Goal: Task Accomplishment & Management: Manage account settings

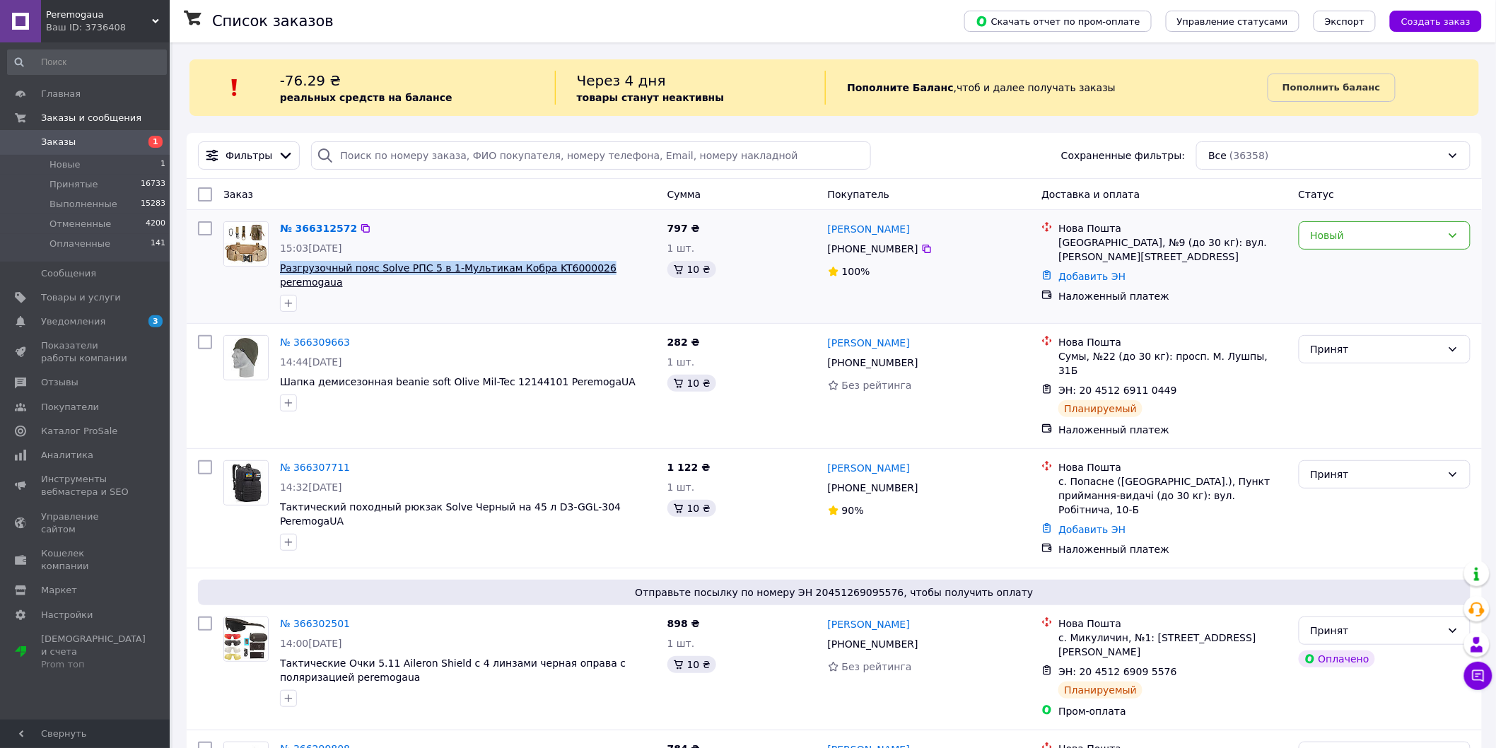
drag, startPoint x: 277, startPoint y: 266, endPoint x: 576, endPoint y: 269, distance: 299.0
click at [576, 269] on div "№ 366312572 15:03, 12.10.2025 Разгрузочный пояс Solve РПС 5 в 1-Мультикам Кобра…" at bounding box center [467, 267] width 387 height 102
copy span "Разгрузочный пояс Solve РПС 5 в 1-Мультикам Кобра KT6000026"
drag, startPoint x: 1125, startPoint y: 260, endPoint x: 1056, endPoint y: 243, distance: 70.6
click at [1056, 242] on div "Нова Пошта Краматорськ, №9 (до 30 кг): вул. Конрада Гампера, 18" at bounding box center [1172, 242] width 234 height 42
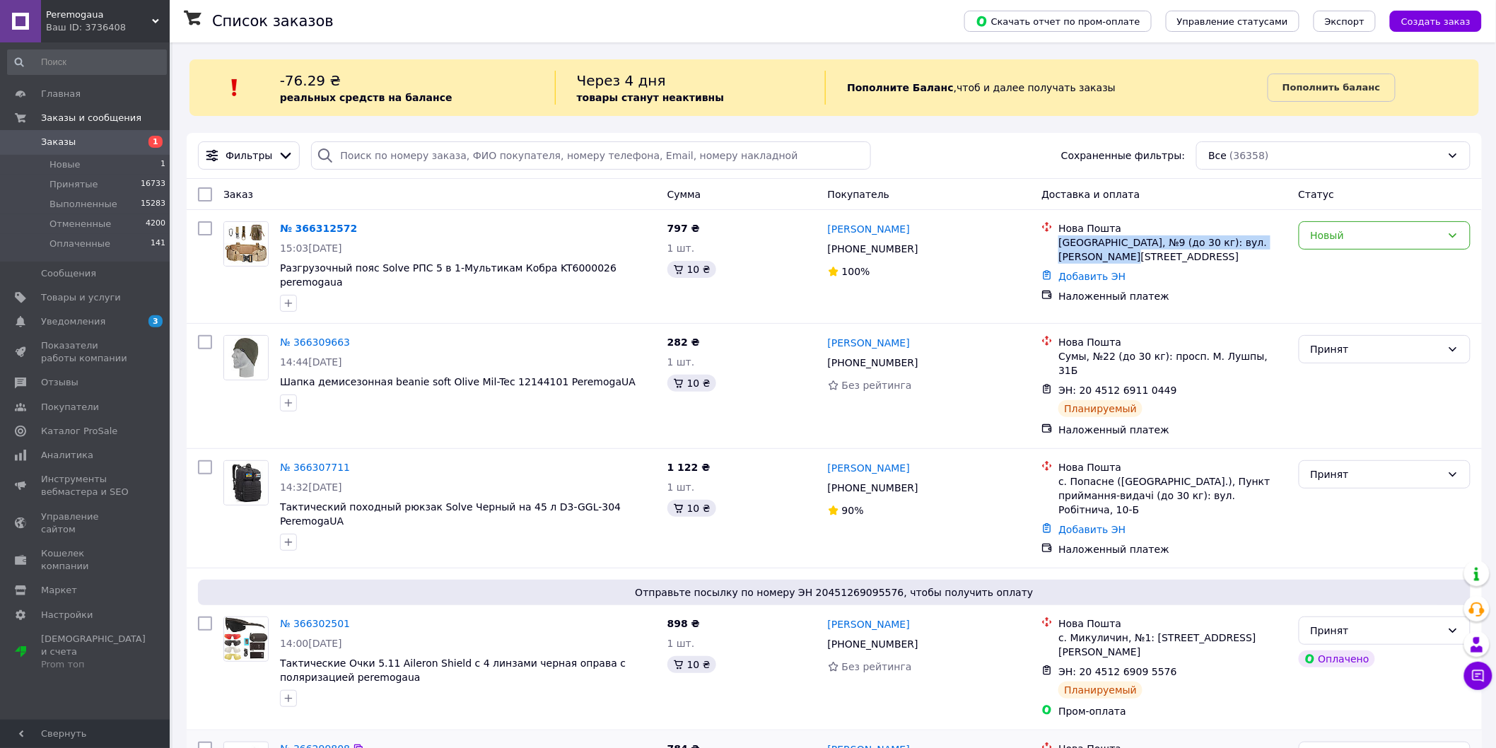
copy div "Краматорськ, №9 (до 30 кг): вул. Конрада Гампера, 18"
drag, startPoint x: 899, startPoint y: 230, endPoint x: 822, endPoint y: 231, distance: 77.1
click at [822, 231] on div "Олександр Черкун +380 68 469 19 36 100%" at bounding box center [929, 267] width 214 height 102
copy link "[PERSON_NAME]"
click at [922, 247] on icon at bounding box center [926, 249] width 8 height 8
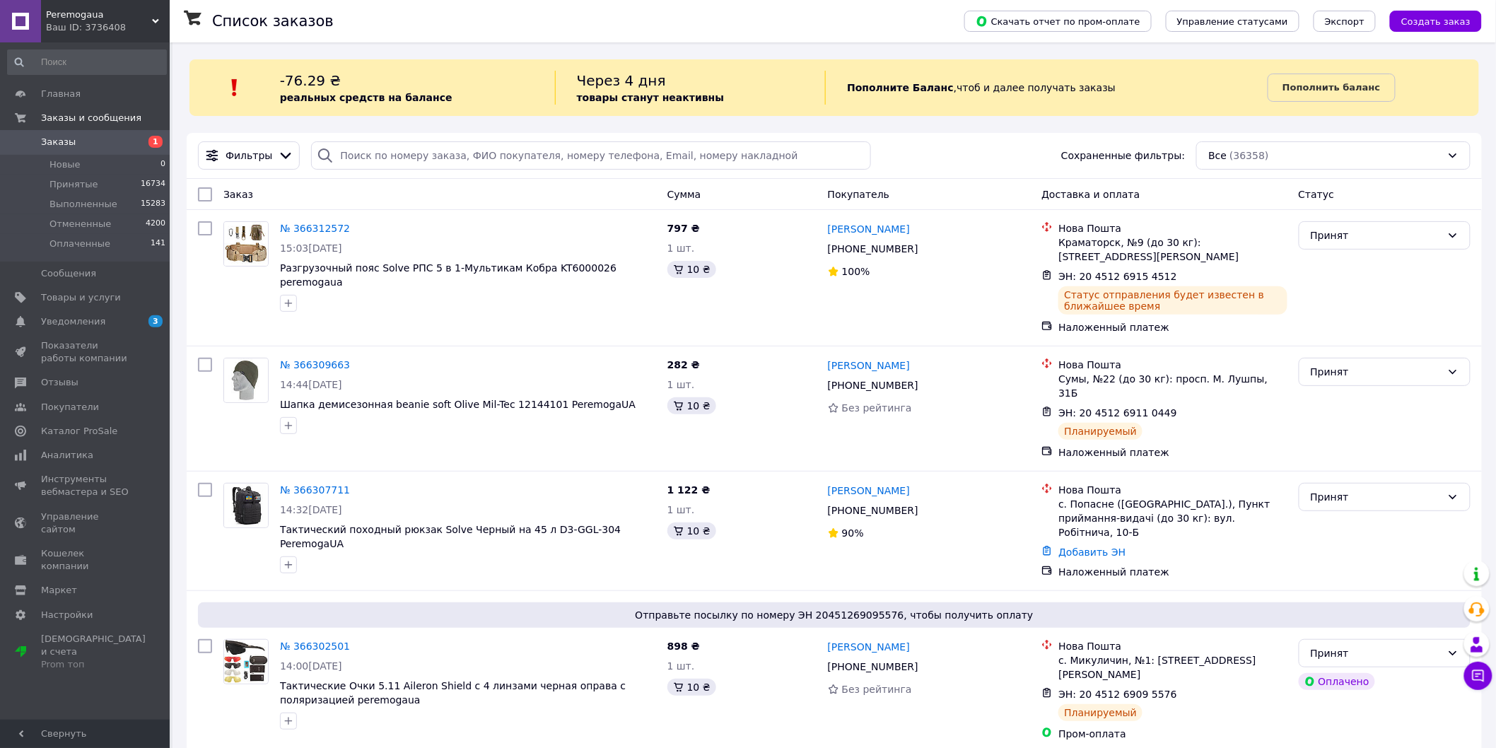
click at [104, 146] on span "Заказы" at bounding box center [86, 142] width 90 height 13
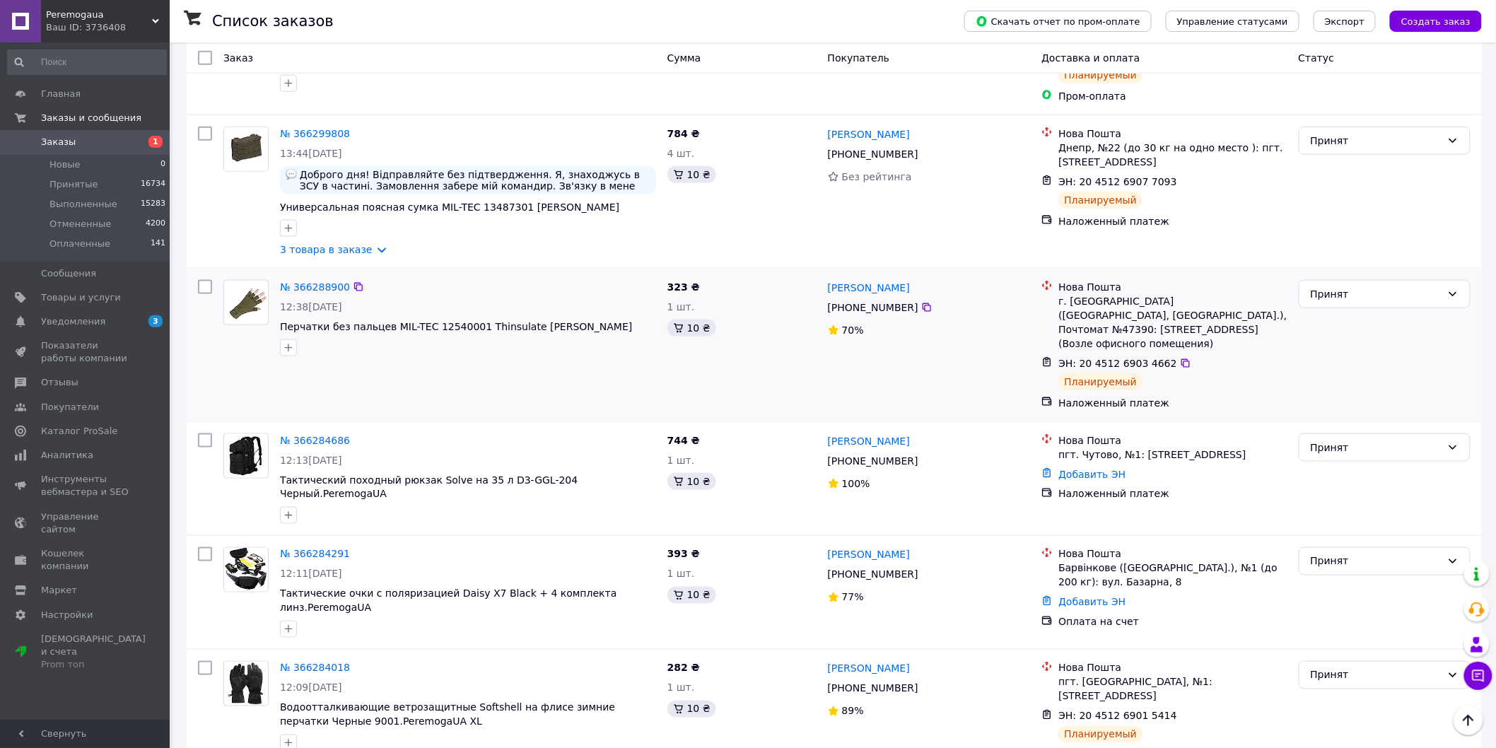
scroll to position [628, 0]
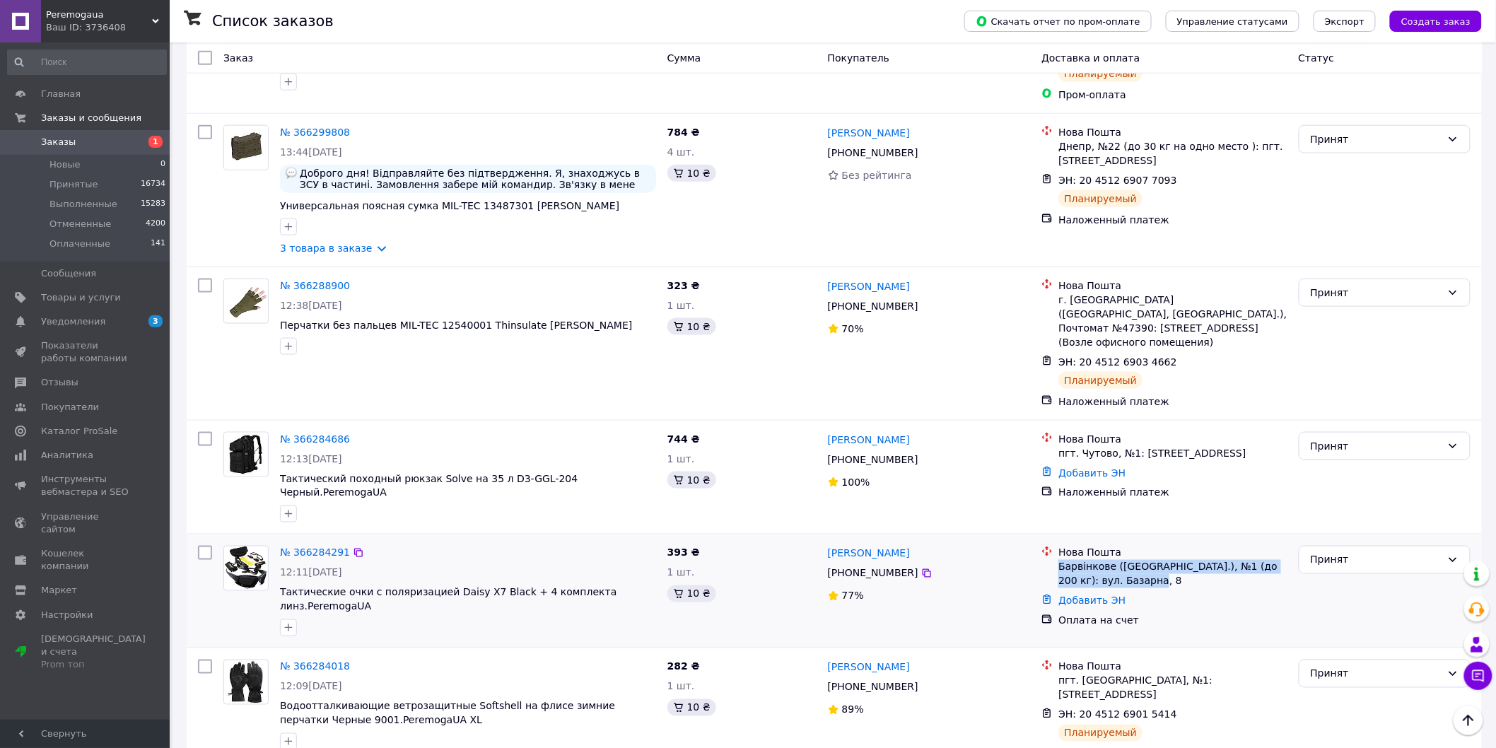
drag, startPoint x: 1073, startPoint y: 515, endPoint x: 1056, endPoint y: 503, distance: 20.4
click at [1056, 546] on div "Нова Пошта Барвінкове (Харківська обл.), №1 (до 200 кг): вул. Базарна, 8" at bounding box center [1172, 567] width 234 height 42
drag, startPoint x: 879, startPoint y: 484, endPoint x: 825, endPoint y: 484, distance: 53.7
click at [825, 540] on div "Дмитро Андреєв +380 66 722 14 65 77%" at bounding box center [929, 591] width 214 height 102
copy link "[PERSON_NAME]"
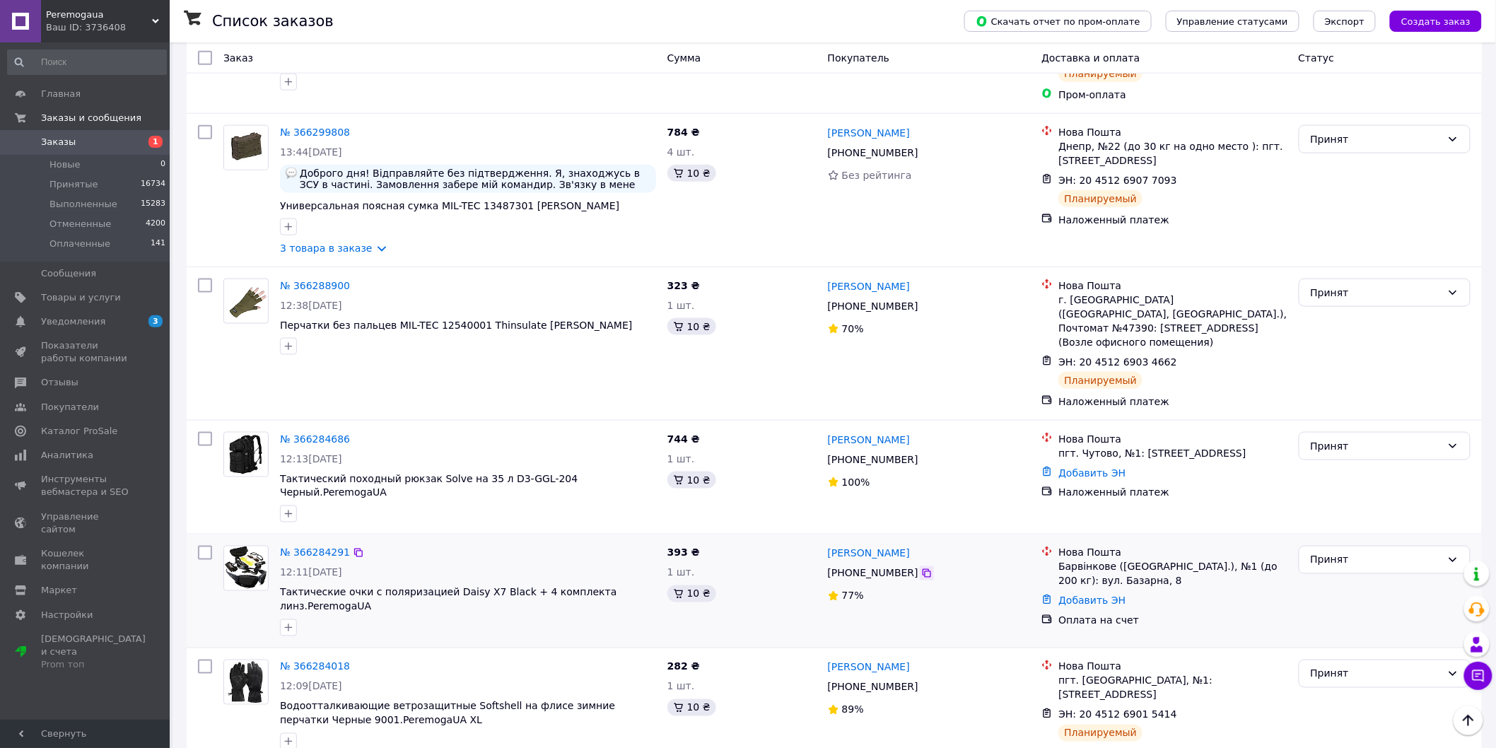
click at [922, 569] on icon at bounding box center [926, 573] width 8 height 8
click at [90, 144] on span "Заказы" at bounding box center [86, 142] width 90 height 13
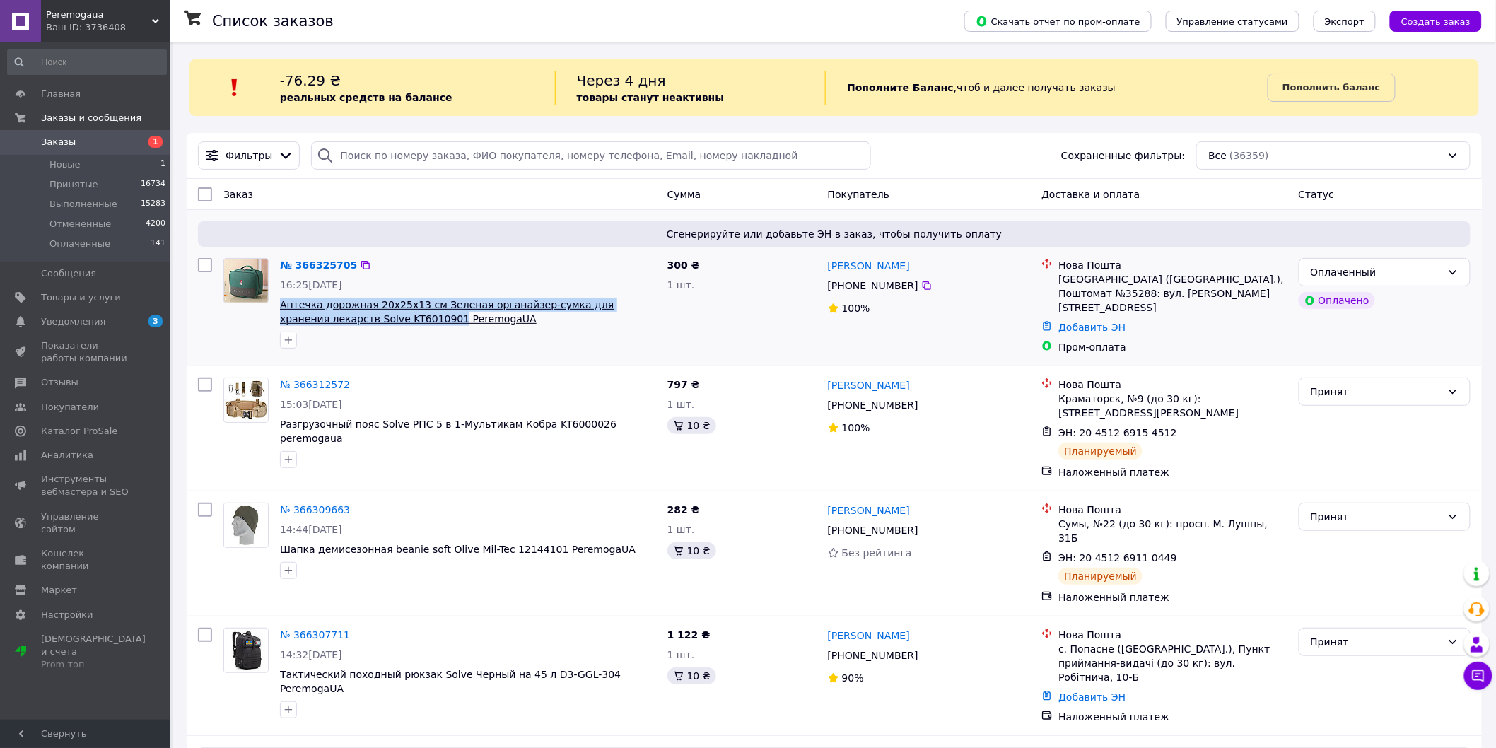
drag, startPoint x: 310, startPoint y: 307, endPoint x: 352, endPoint y: 317, distance: 43.5
click at [352, 317] on div "№ 366325705 16:25, 12.10.2025 Аптечка дорожная 20х25х13 см Зеленая органайзер-с…" at bounding box center [467, 303] width 387 height 102
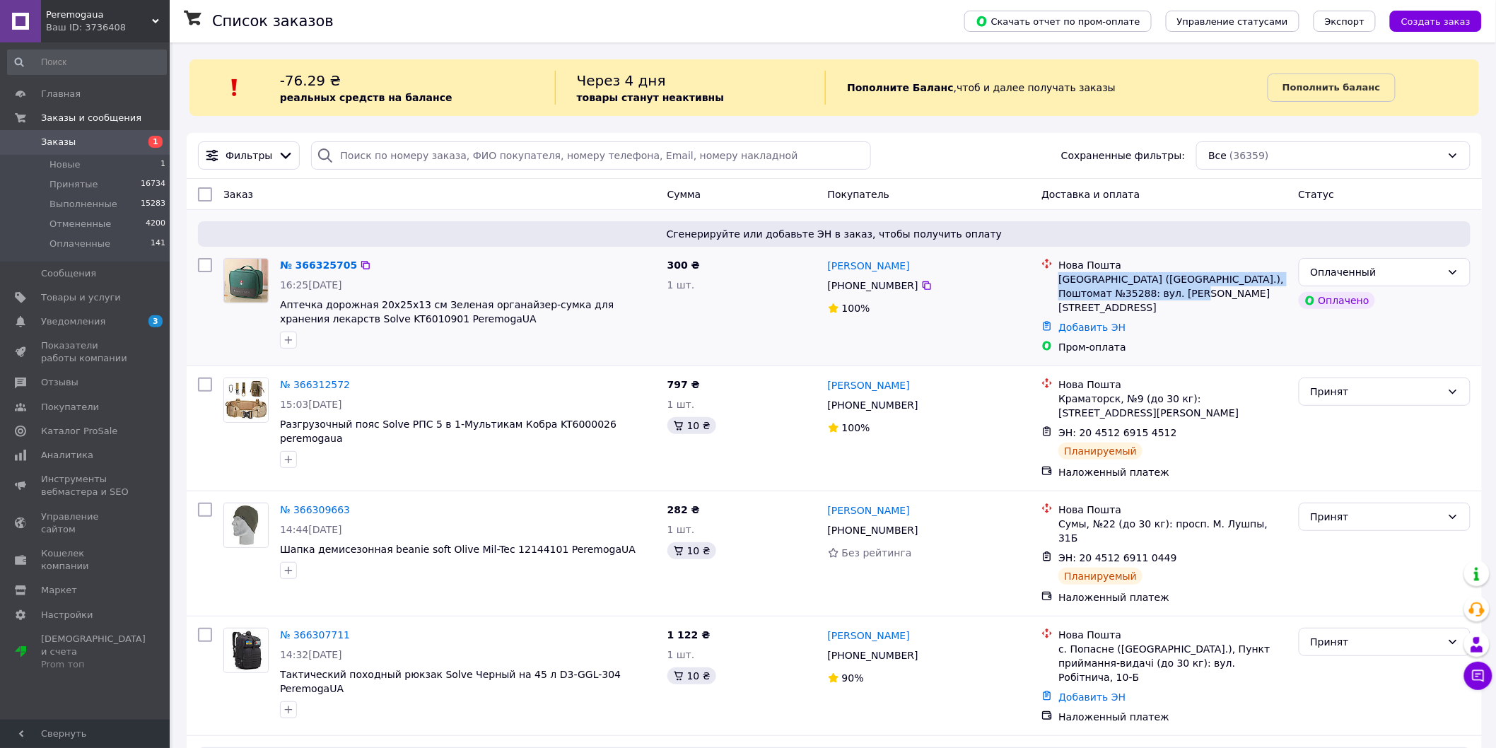
drag, startPoint x: 1160, startPoint y: 294, endPoint x: 1058, endPoint y: 283, distance: 102.4
click at [1058, 283] on div "Львів (Львівська обл.), Поштомат №35288: вул. Гната Хоткевича, 16а" at bounding box center [1172, 293] width 228 height 42
copy div "Львів (Львівська обл.), Поштомат №35288: вул. Гната Хоткевича, 16а"
drag, startPoint x: 910, startPoint y: 274, endPoint x: 828, endPoint y: 269, distance: 81.4
click at [828, 269] on div "[PERSON_NAME]" at bounding box center [929, 266] width 206 height 18
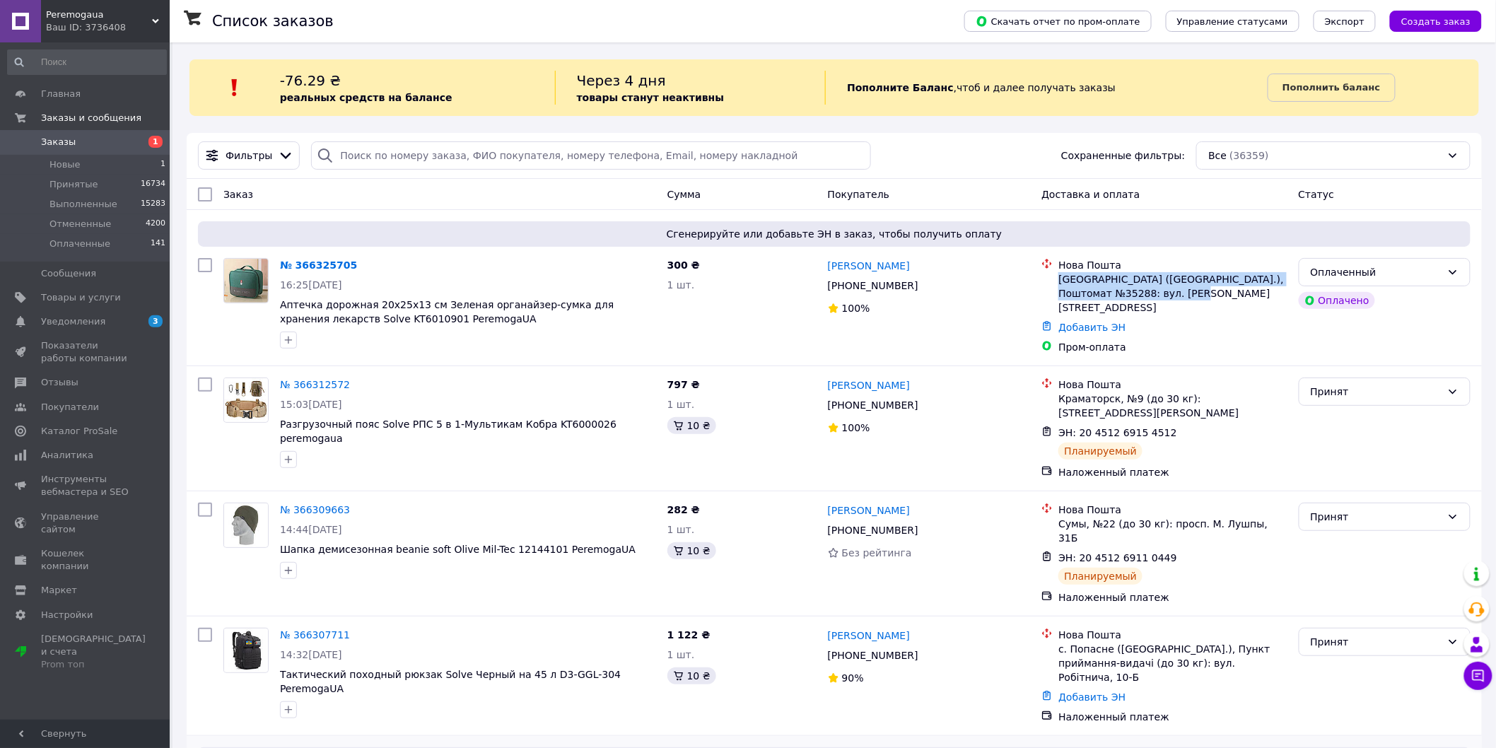
copy link "[PERSON_NAME]"
click at [921, 283] on icon at bounding box center [926, 285] width 11 height 11
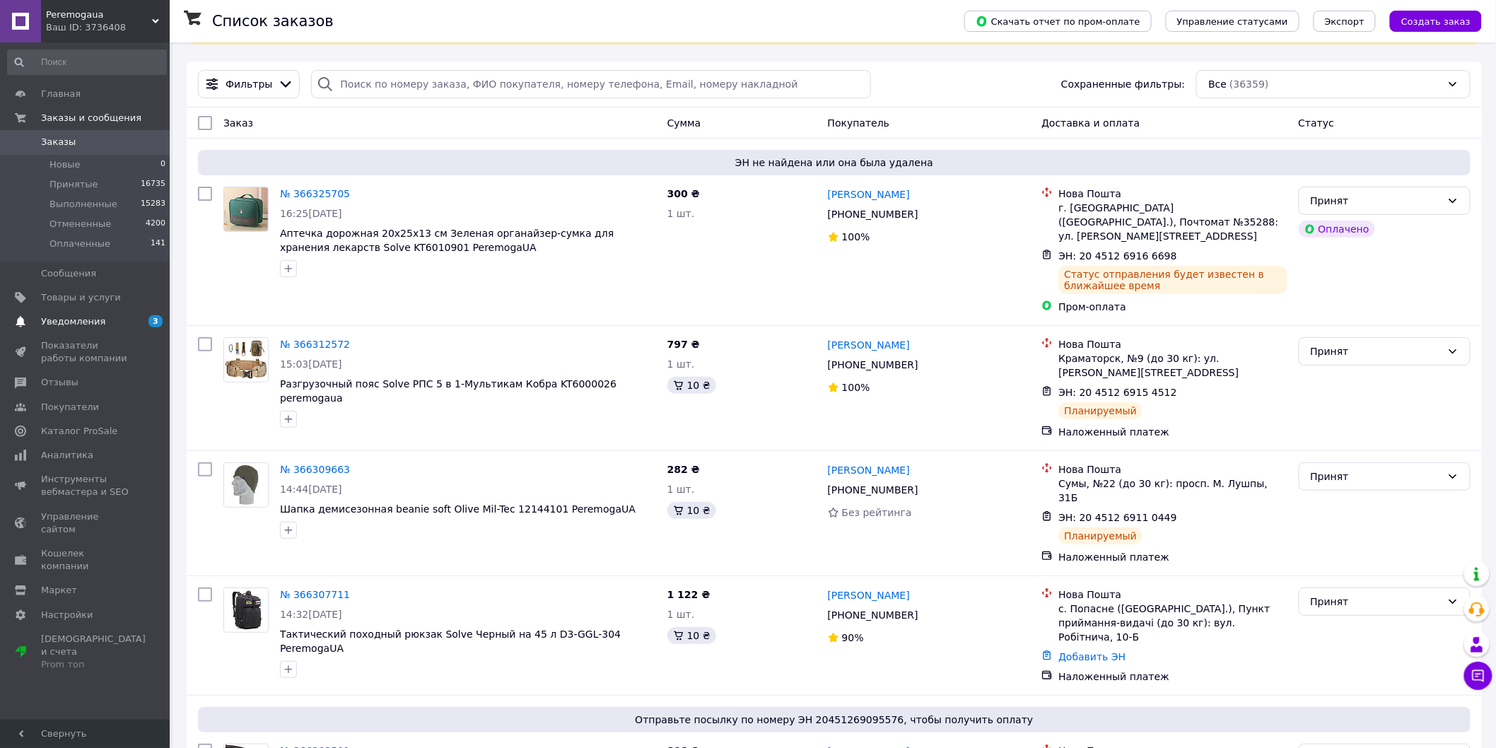
scroll to position [78, 0]
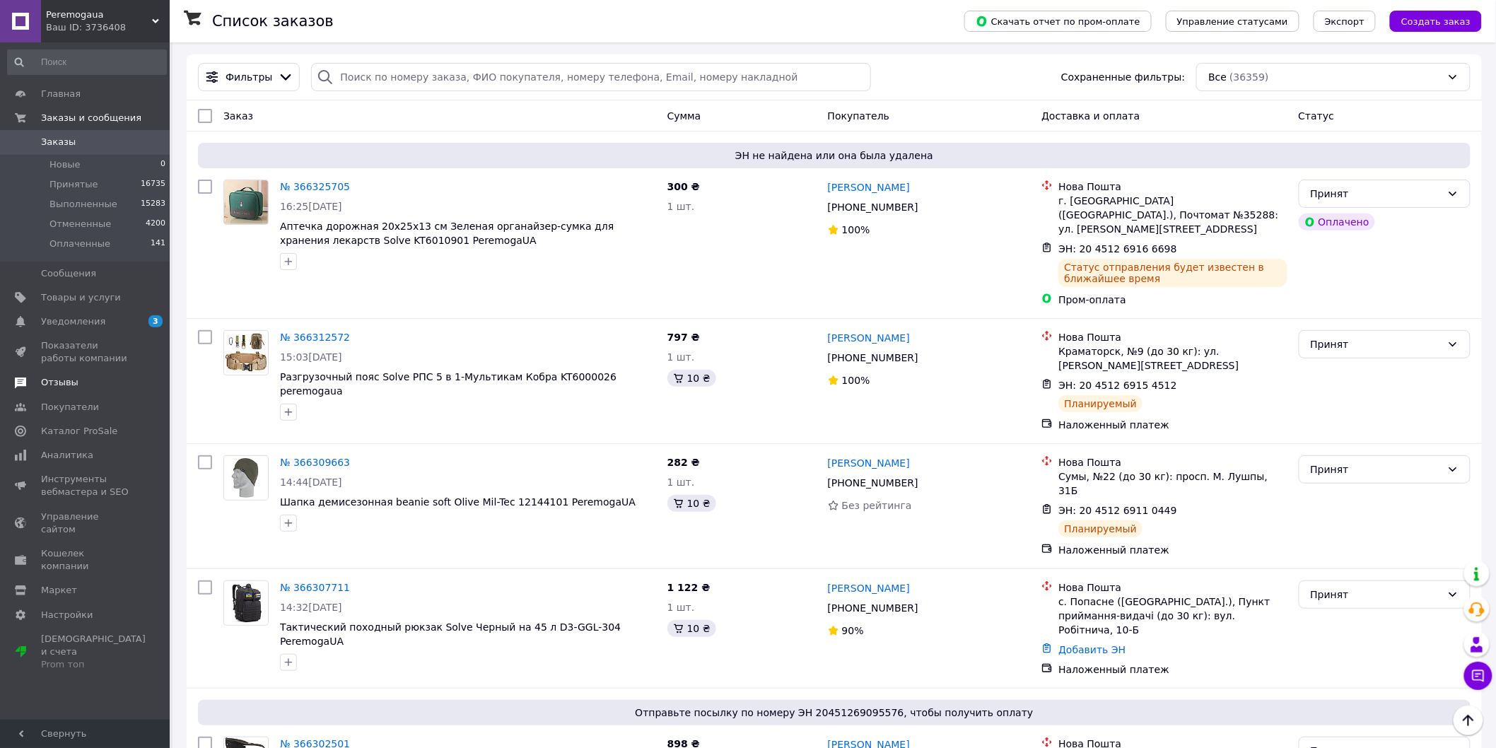
click at [67, 385] on span "Отзывы" at bounding box center [59, 382] width 37 height 13
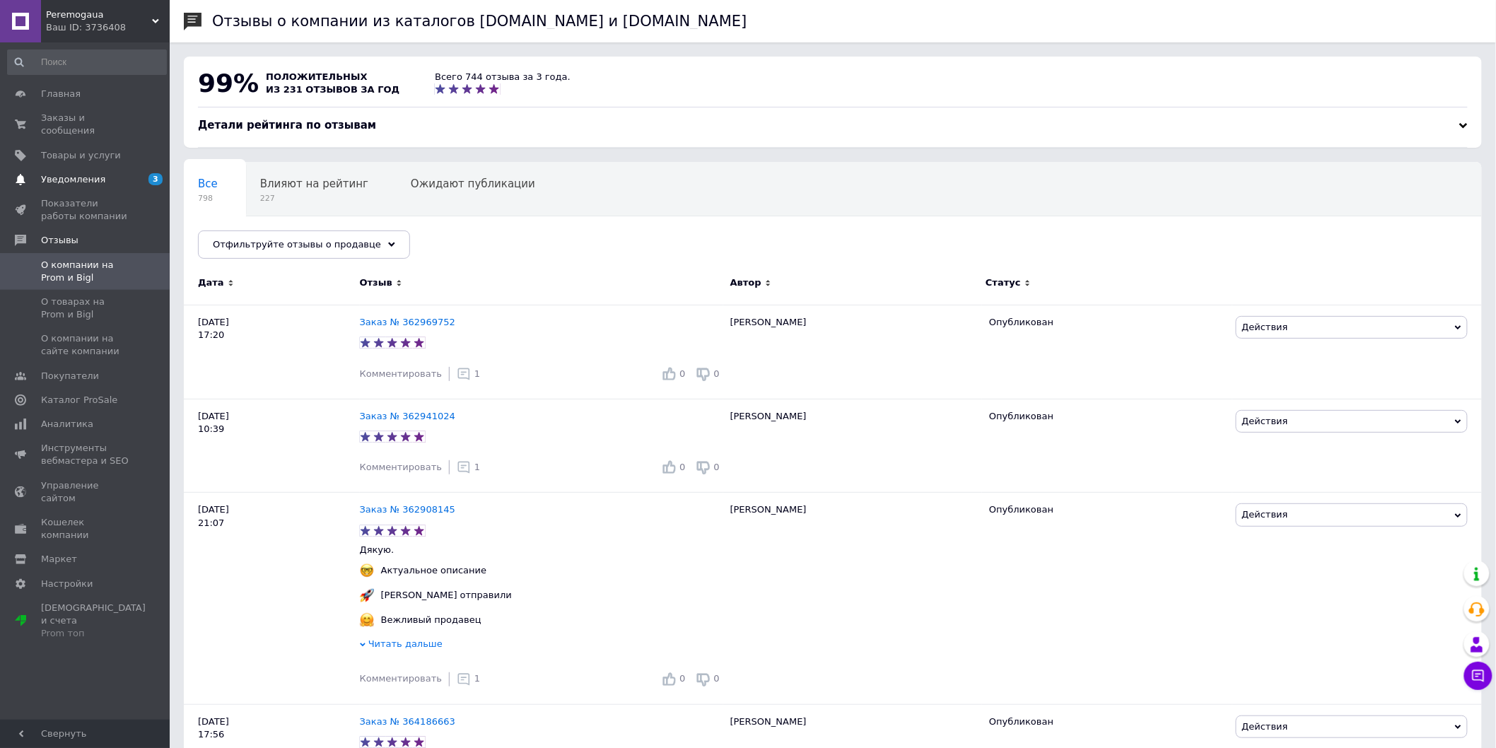
click at [116, 173] on span "Уведомления" at bounding box center [86, 179] width 90 height 13
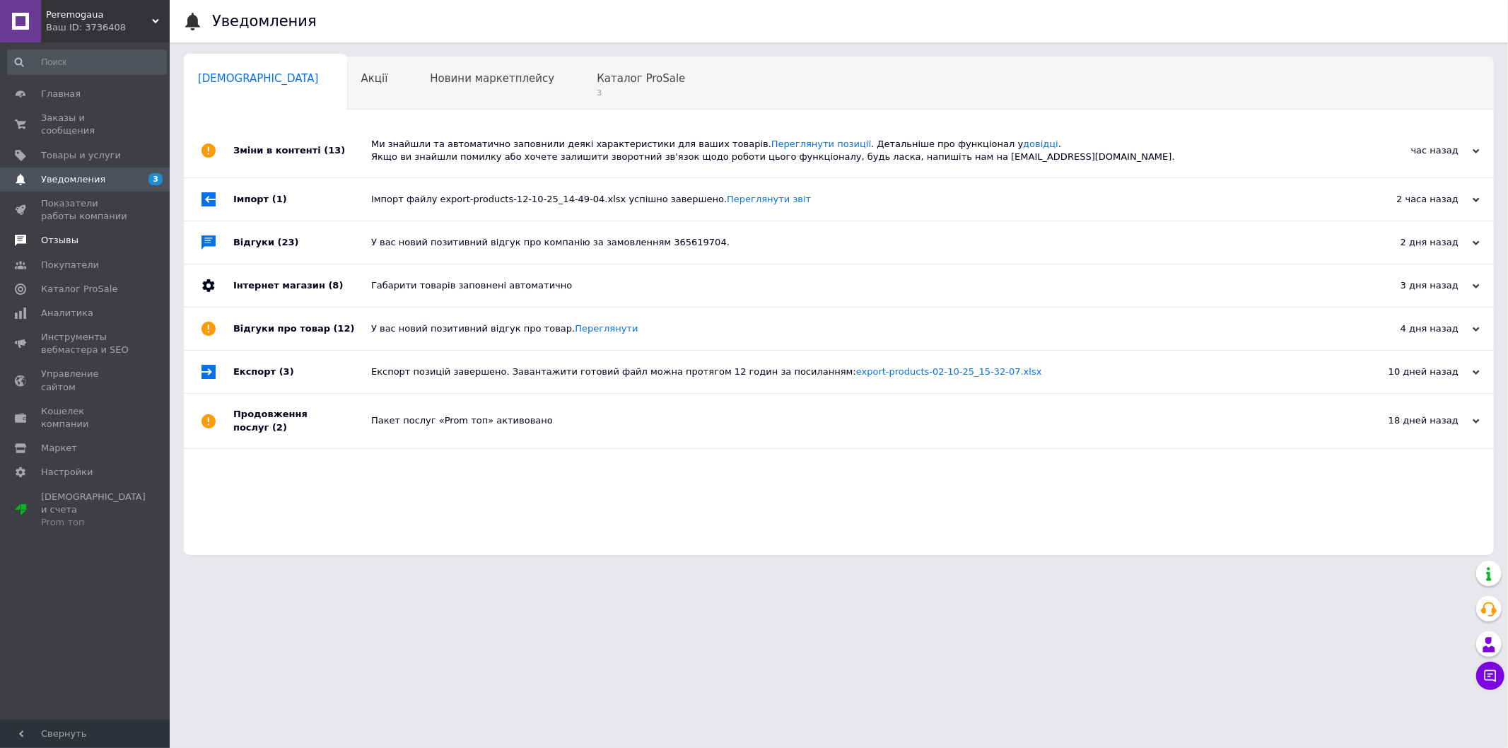
click at [74, 234] on span "Отзывы" at bounding box center [86, 240] width 90 height 13
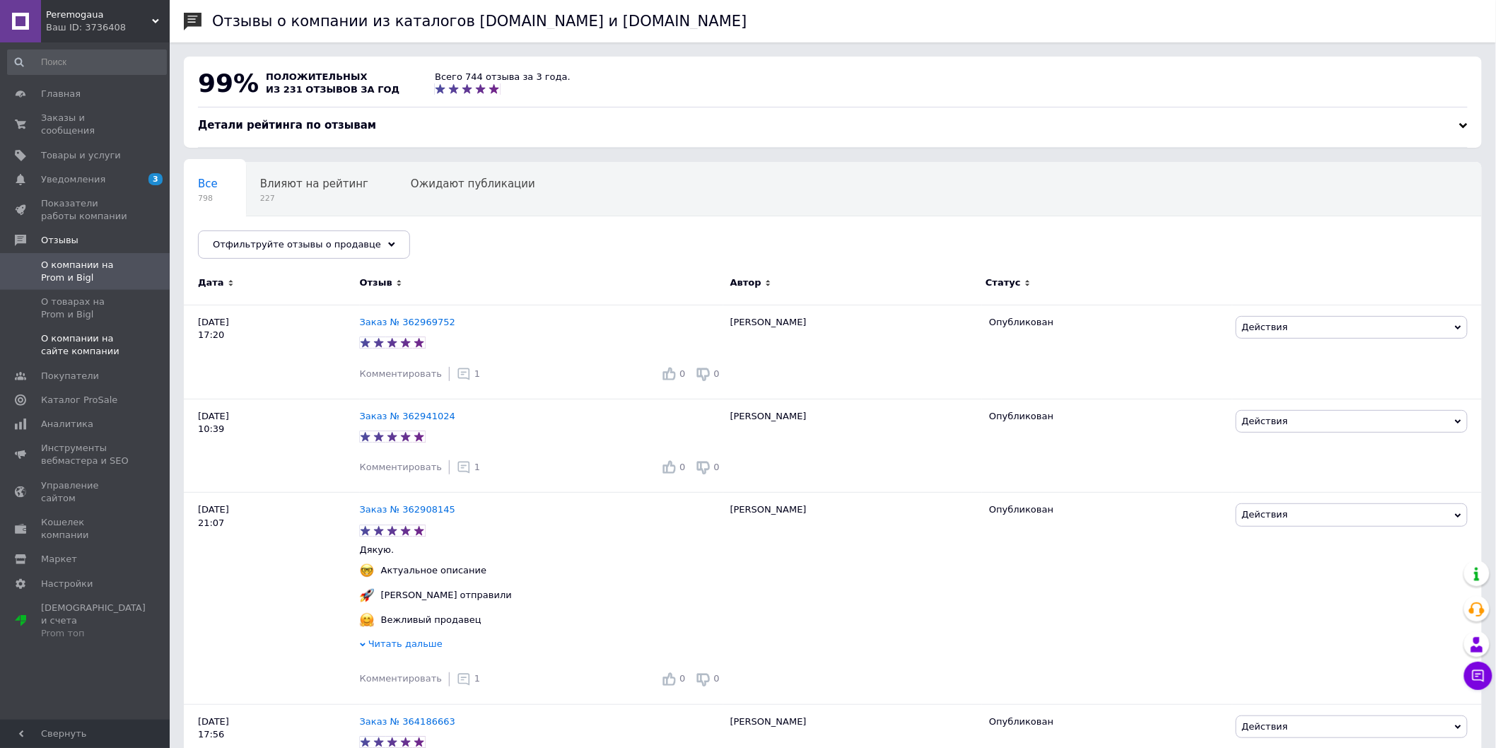
click at [109, 332] on span "О компании на сайте компании" at bounding box center [86, 344] width 90 height 25
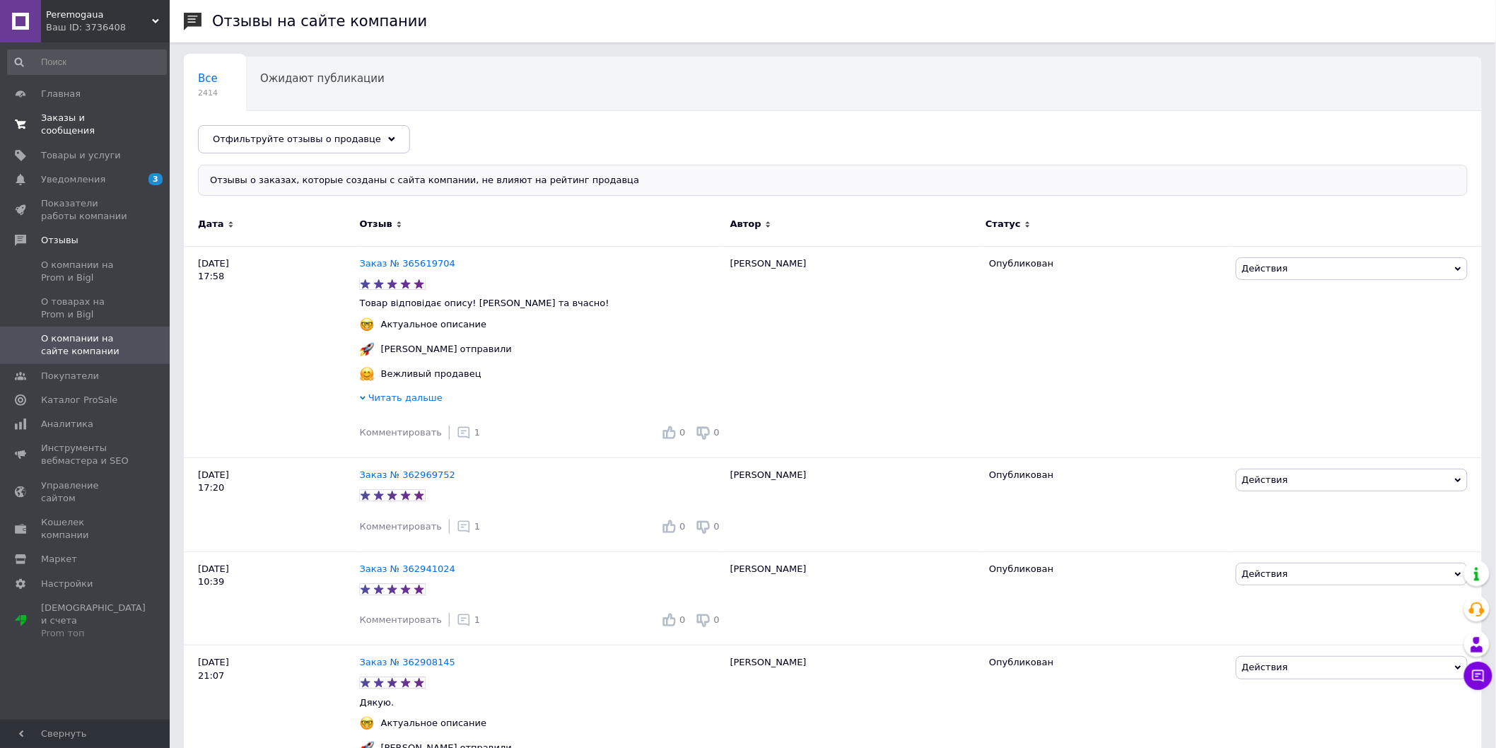
click at [69, 121] on span "Заказы и сообщения" at bounding box center [86, 124] width 90 height 25
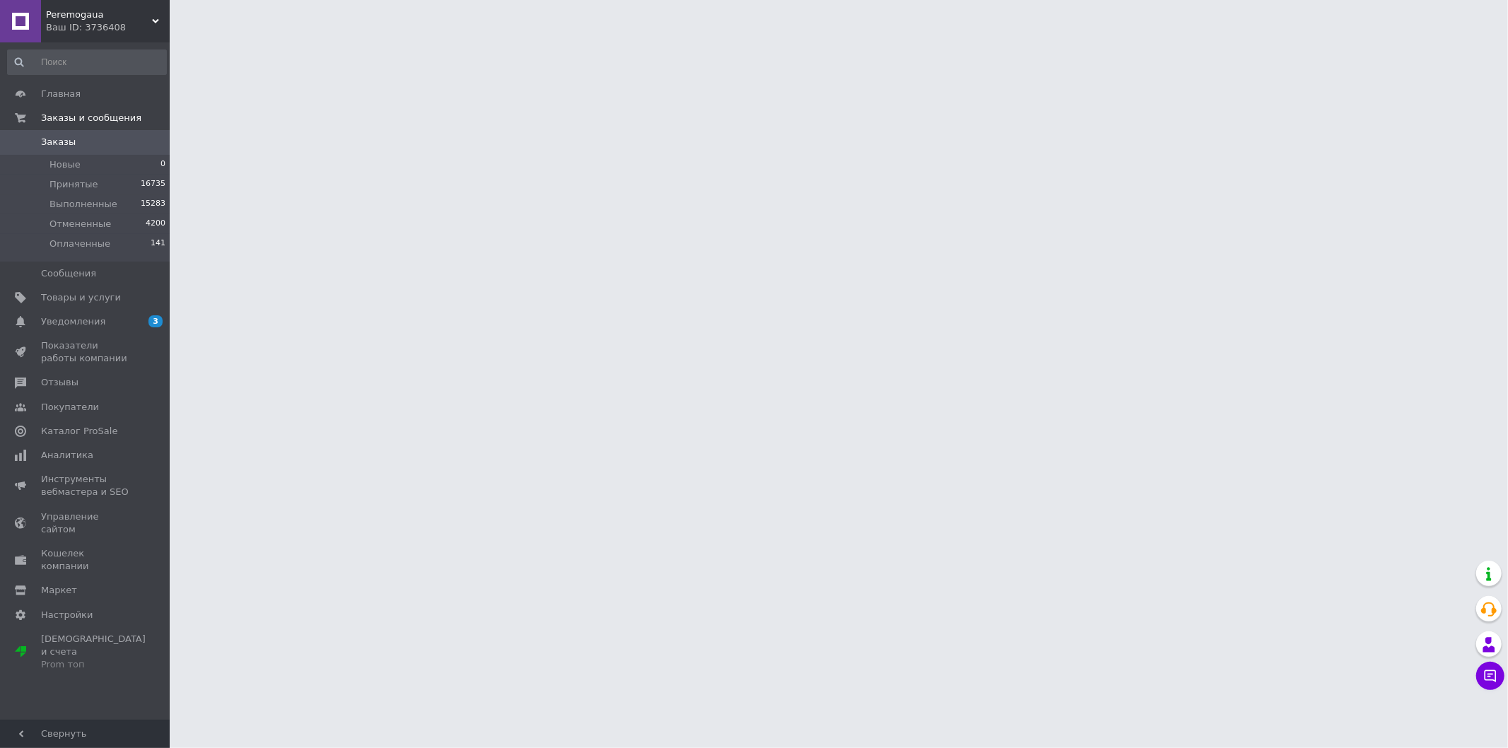
click at [75, 147] on span "Заказы" at bounding box center [86, 142] width 90 height 13
